Goal: Find specific page/section: Find specific page/section

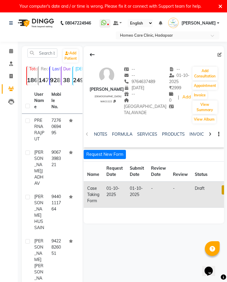
click at [59, 126] on td "7276069495" at bounding box center [56, 130] width 17 height 32
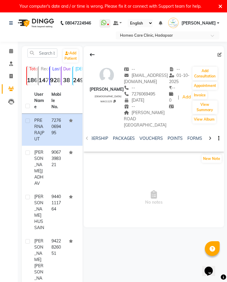
click at [192, 136] on link "FORMS" at bounding box center [195, 138] width 15 height 5
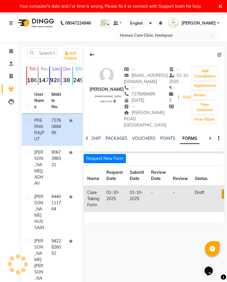
scroll to position [0, 125]
click at [223, 190] on link at bounding box center [226, 194] width 8 height 9
